Goal: Information Seeking & Learning: Learn about a topic

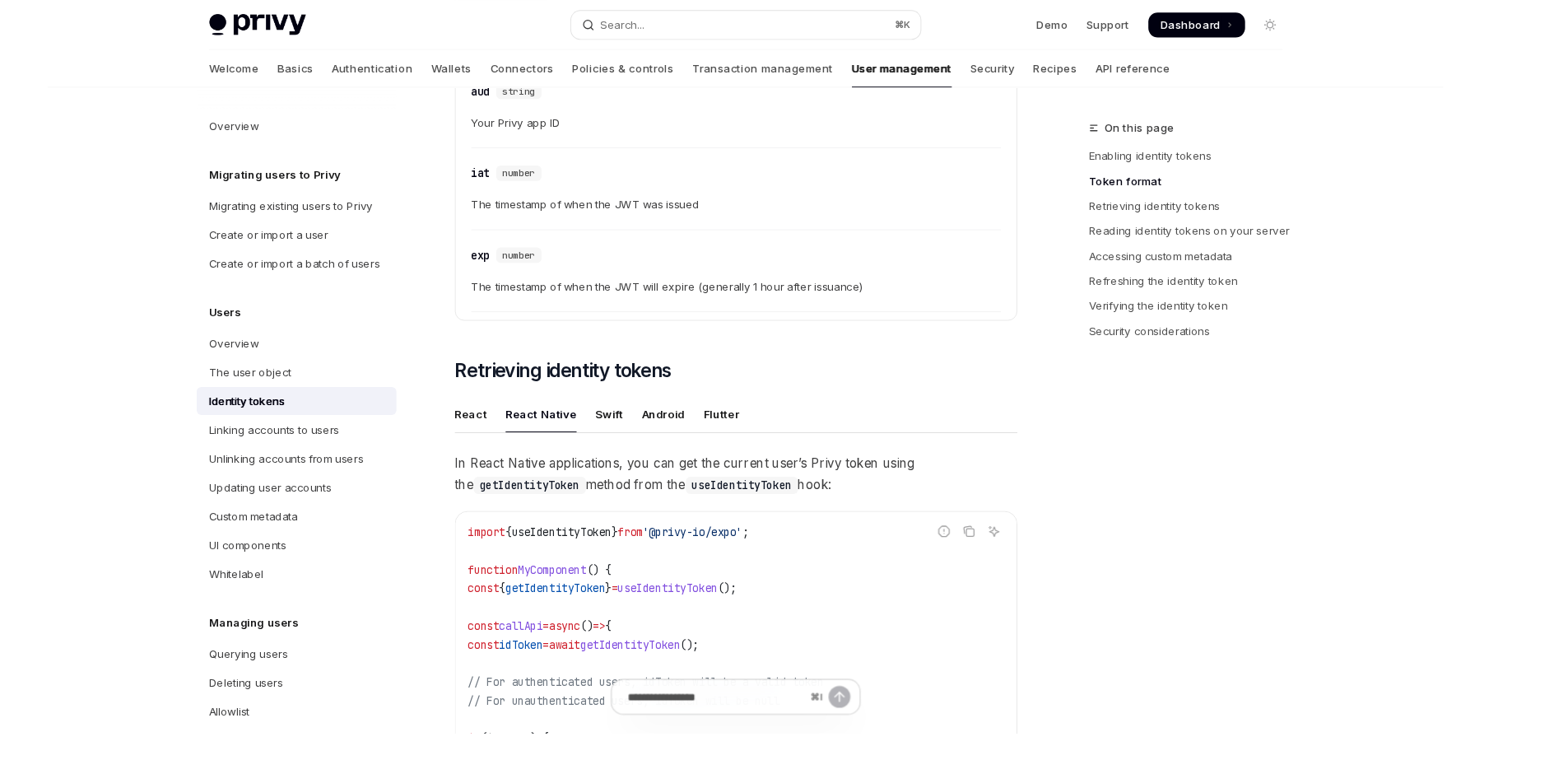
scroll to position [1152, 0]
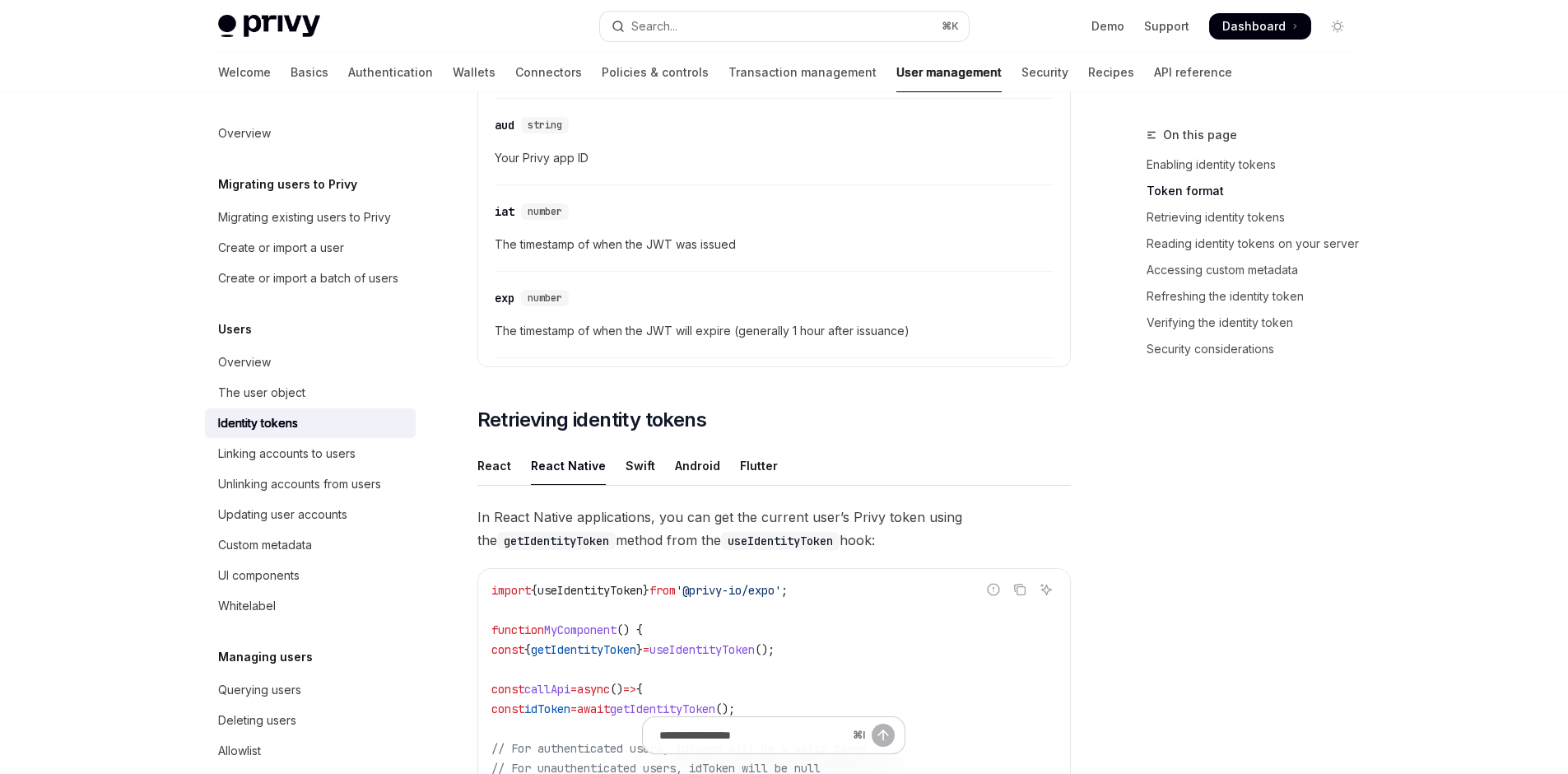
type textarea "*"
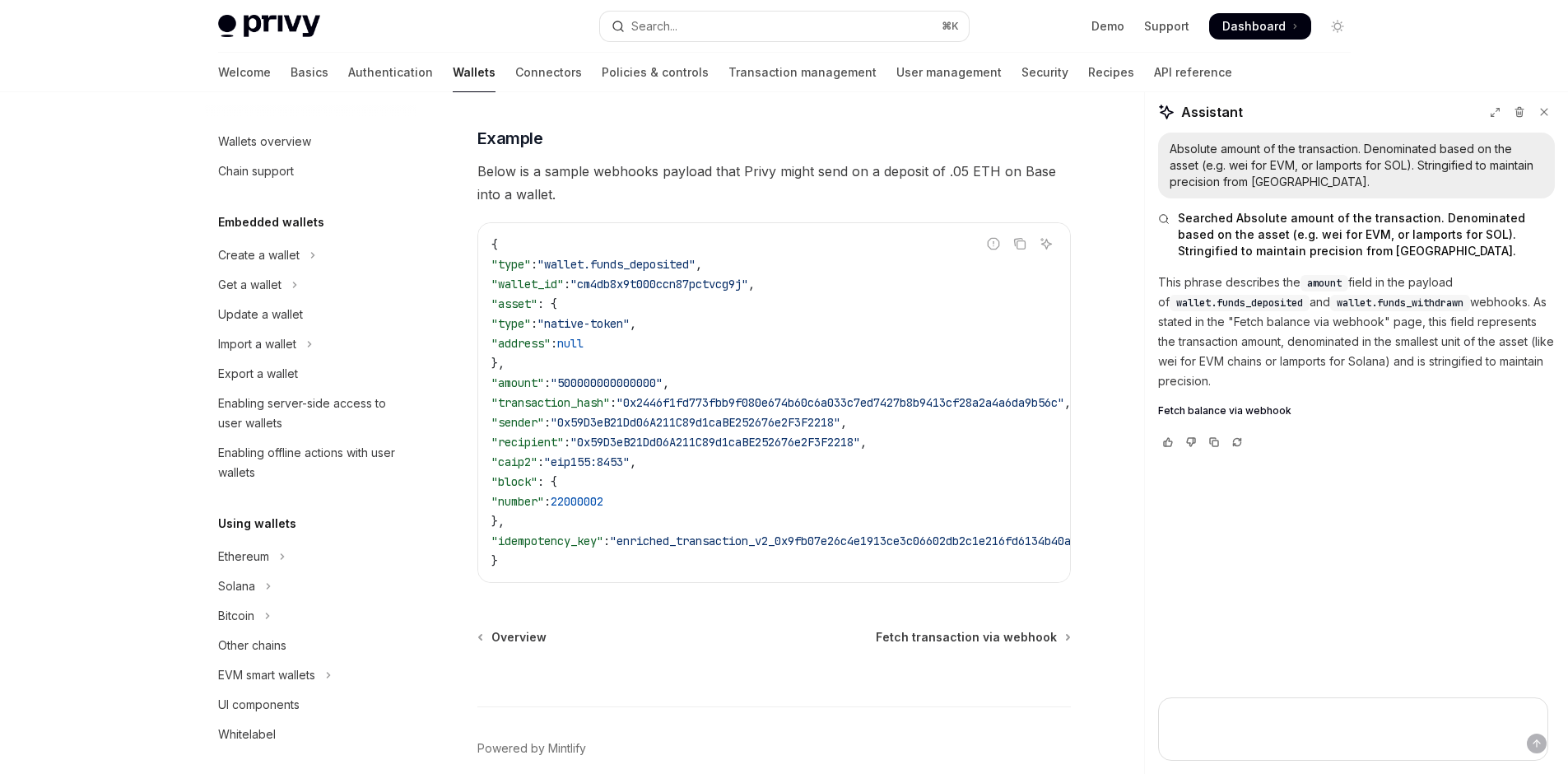
scroll to position [430, 0]
